Goal: Subscribe to service/newsletter

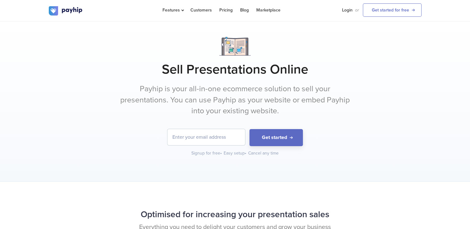
click at [192, 135] on input "email" at bounding box center [206, 137] width 78 height 16
type input "[EMAIL_ADDRESS][DOMAIN_NAME]"
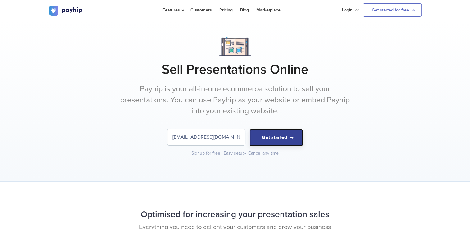
click at [297, 139] on button "Get started" at bounding box center [275, 137] width 53 height 17
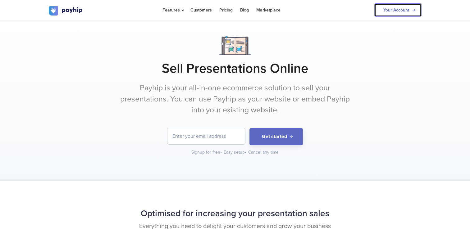
click at [397, 8] on link "Your Account" at bounding box center [397, 9] width 47 height 13
